Goal: Task Accomplishment & Management: Use online tool/utility

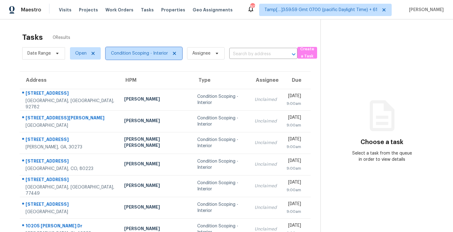
click at [129, 47] on span "Condition Scoping - Interior" at bounding box center [144, 53] width 76 height 12
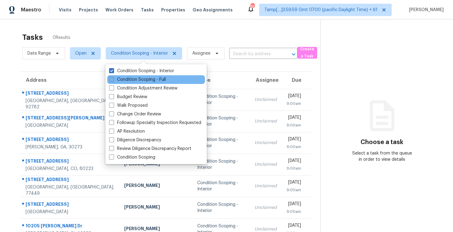
click at [133, 80] on label "Condition Scoping - Full" at bounding box center [137, 79] width 57 height 6
click at [113, 80] on input "Condition Scoping - Full" at bounding box center [111, 78] width 4 height 4
checkbox input "true"
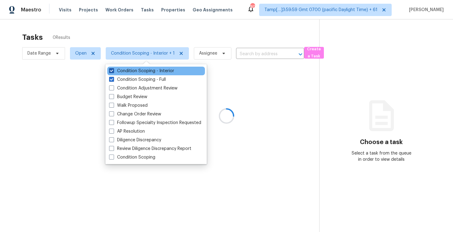
click at [134, 72] on label "Condition Scoping - Interior" at bounding box center [141, 71] width 65 height 6
click at [113, 72] on input "Condition Scoping - Interior" at bounding box center [111, 70] width 4 height 4
checkbox input "false"
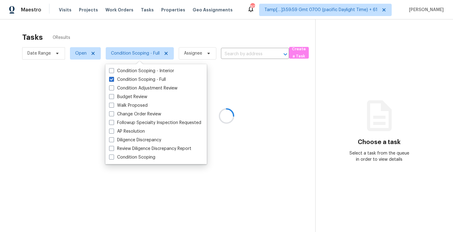
click at [131, 37] on div at bounding box center [226, 116] width 453 height 232
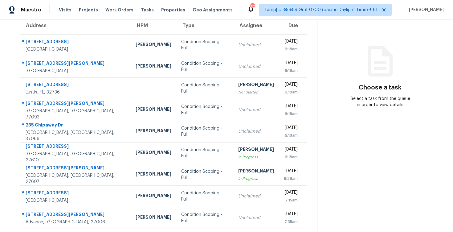
scroll to position [56, 0]
